Goal: Browse casually

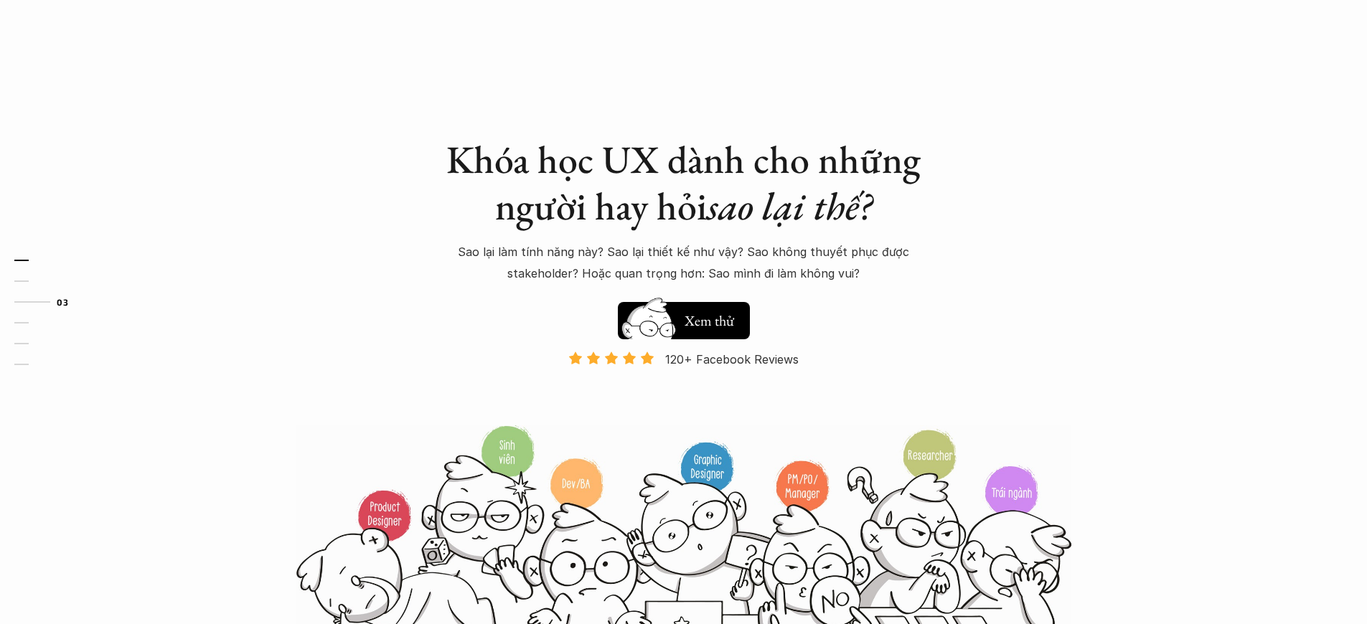
scroll to position [1333, 0]
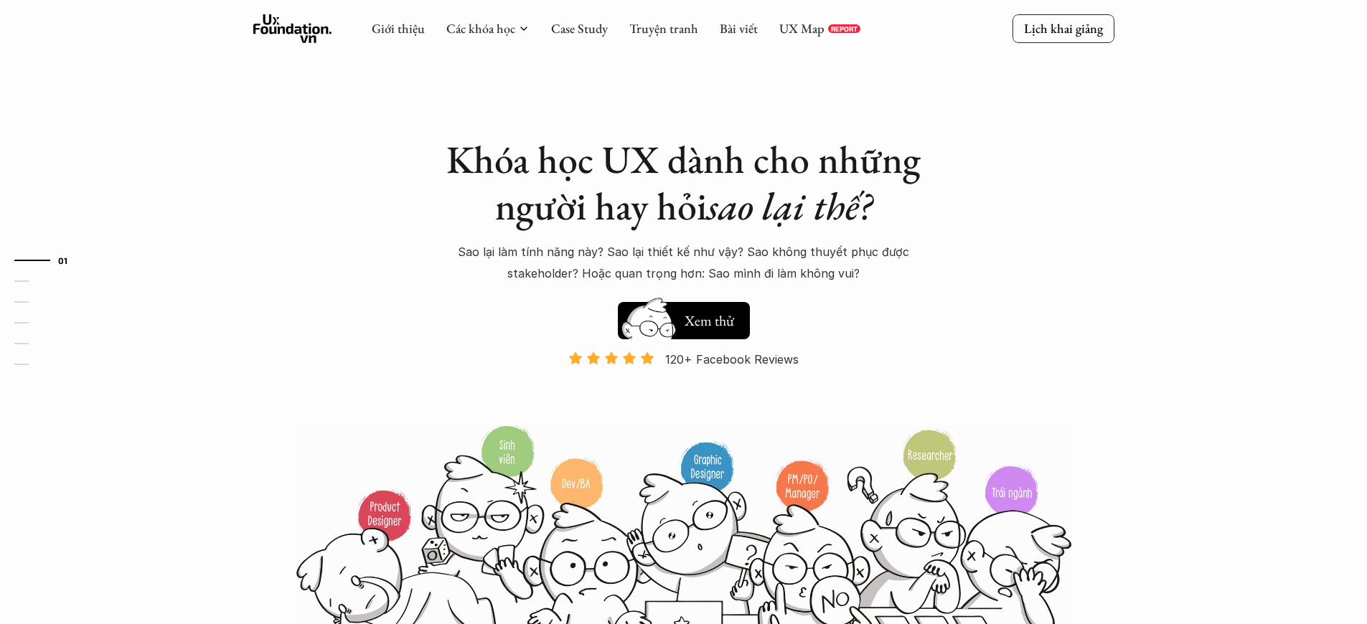
click at [732, 360] on p "120+ Facebook Reviews" at bounding box center [731, 360] width 133 height 22
